Goal: Communication & Community: Share content

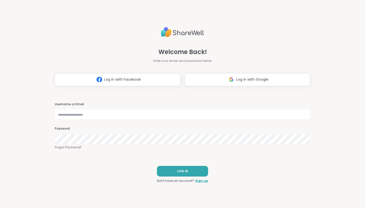
click at [234, 78] on img at bounding box center [231, 79] width 10 height 9
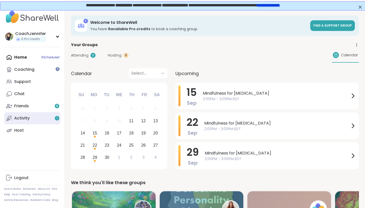
click at [37, 121] on link "Activity 1" at bounding box center [32, 118] width 56 height 12
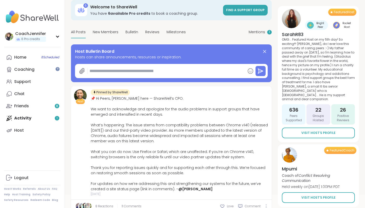
scroll to position [79, 0]
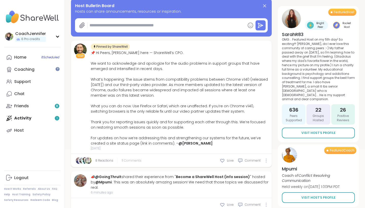
click at [135, 159] on span "11 Comments" at bounding box center [132, 160] width 20 height 5
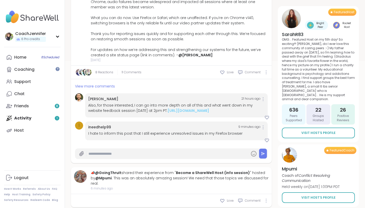
scroll to position [175, 0]
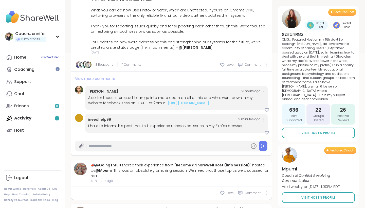
click at [96, 78] on span "View more comments" at bounding box center [95, 78] width 40 height 5
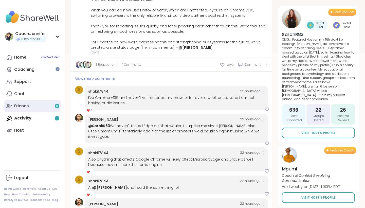
click at [26, 104] on div "Friends 8" at bounding box center [21, 106] width 15 height 6
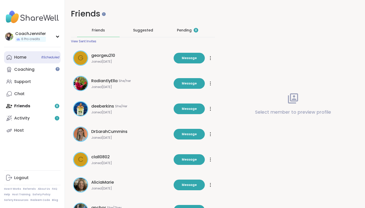
click at [32, 59] on link "Home 8 Scheduled" at bounding box center [32, 57] width 56 height 12
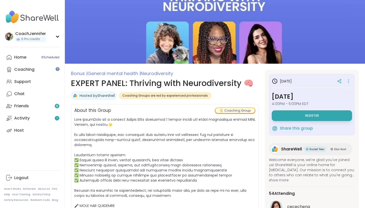
scroll to position [3, 0]
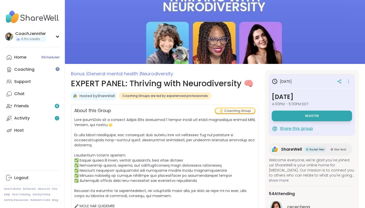
click at [300, 129] on span "Share this group" at bounding box center [296, 129] width 33 height 6
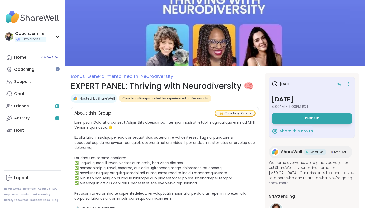
scroll to position [0, 0]
